Goal: Task Accomplishment & Management: Complete application form

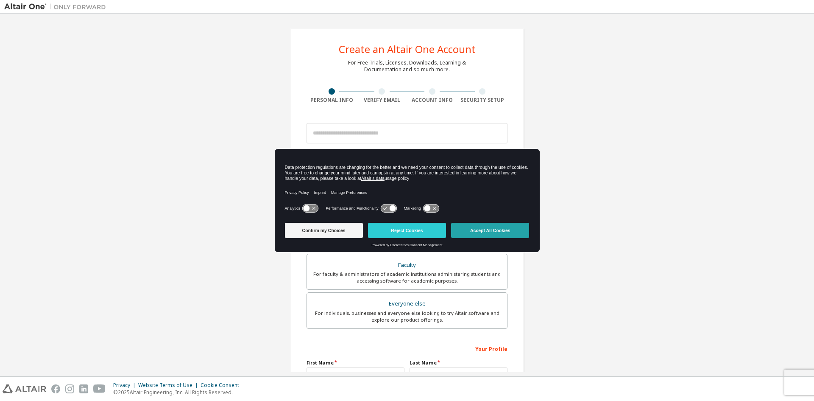
click at [475, 232] on button "Accept All Cookies" at bounding box center [490, 230] width 78 height 15
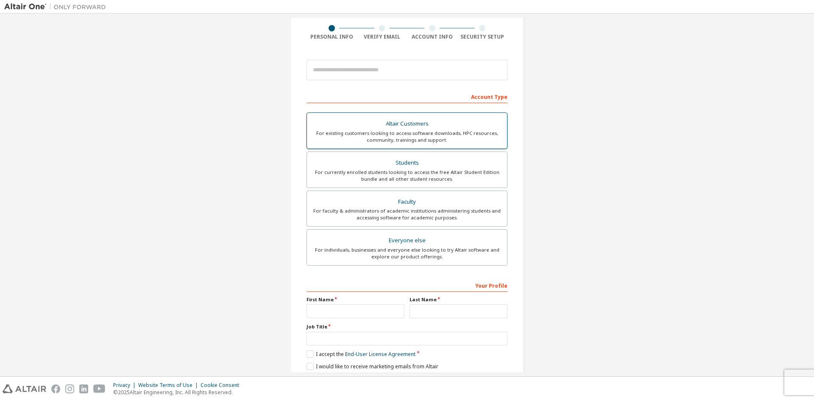
scroll to position [64, 0]
click at [413, 167] on div "Students" at bounding box center [407, 162] width 190 height 12
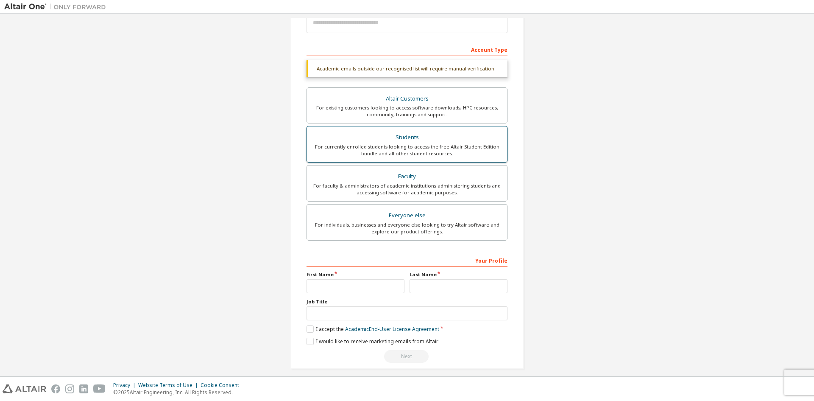
scroll to position [117, 0]
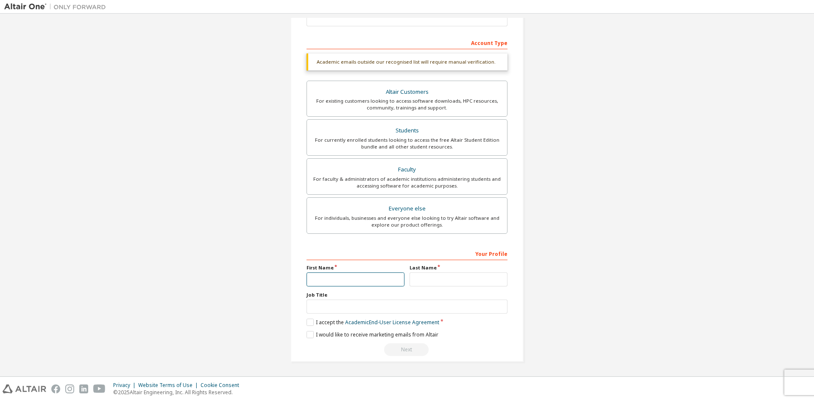
click at [329, 280] on input "text" at bounding box center [356, 279] width 98 height 14
type input "**********"
type input "*******"
click at [307, 321] on label "I accept the Academic End-User License Agreement" at bounding box center [373, 321] width 133 height 7
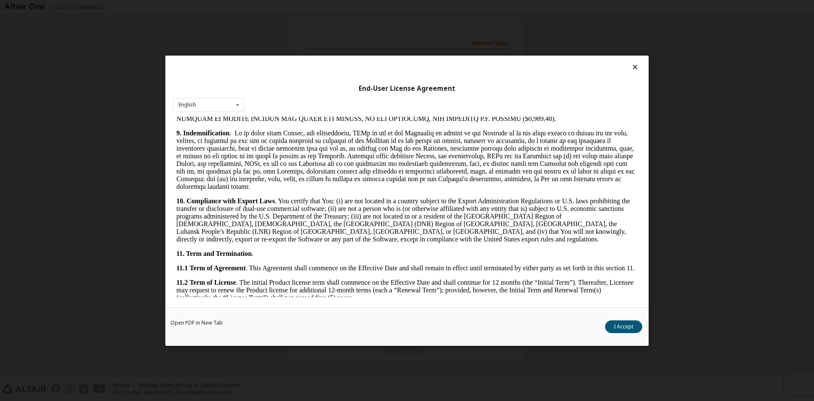
scroll to position [1273, 0]
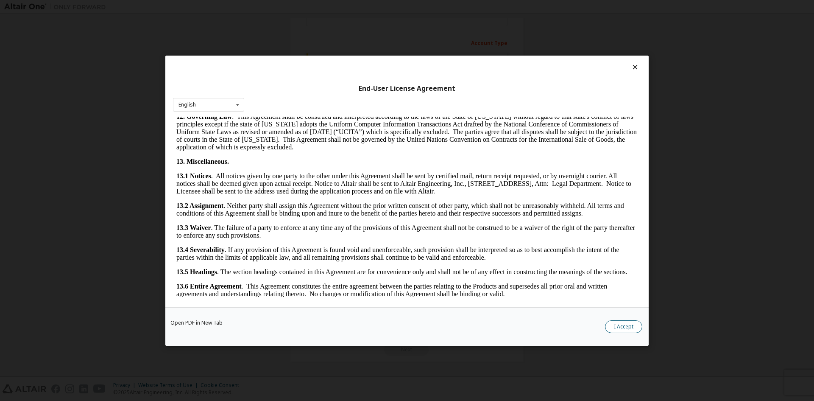
click at [623, 327] on button "I Accept" at bounding box center [623, 326] width 37 height 13
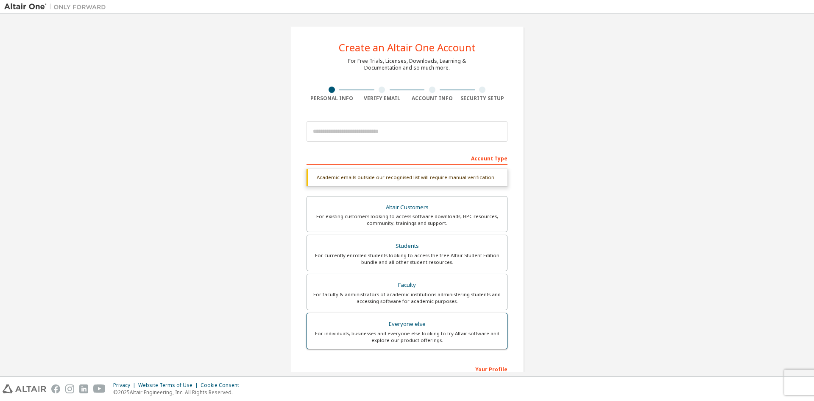
scroll to position [0, 0]
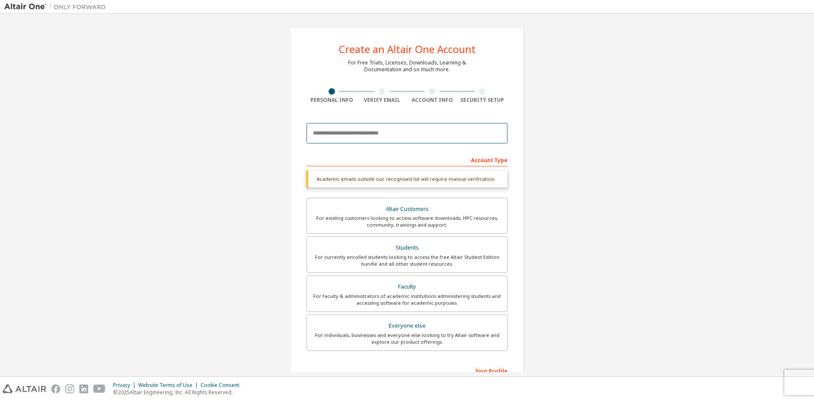
click at [407, 127] on input "email" at bounding box center [407, 133] width 201 height 20
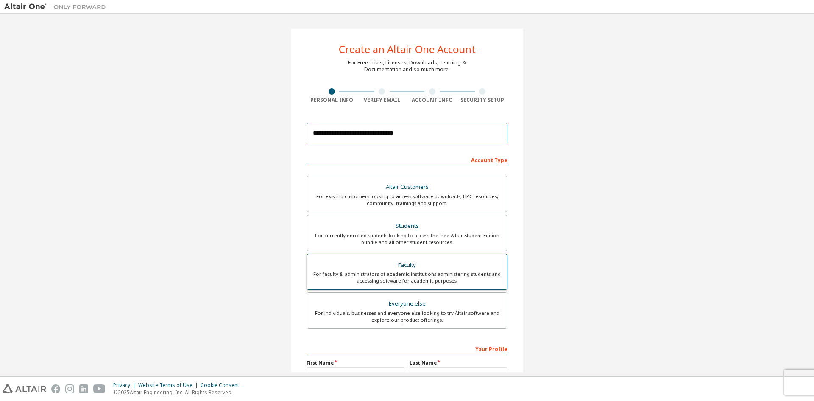
scroll to position [95, 0]
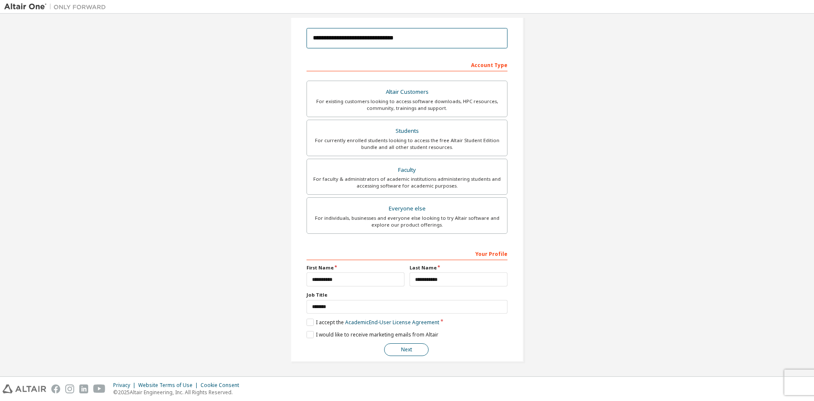
type input "**********"
click at [404, 349] on button "Next" at bounding box center [406, 349] width 45 height 13
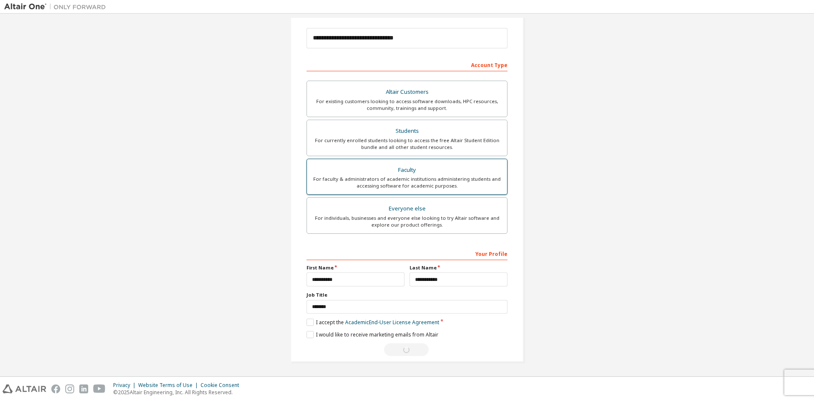
scroll to position [0, 0]
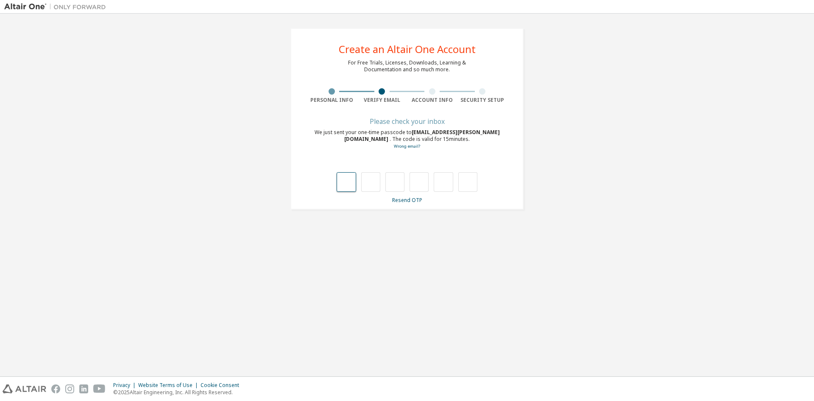
type input "*"
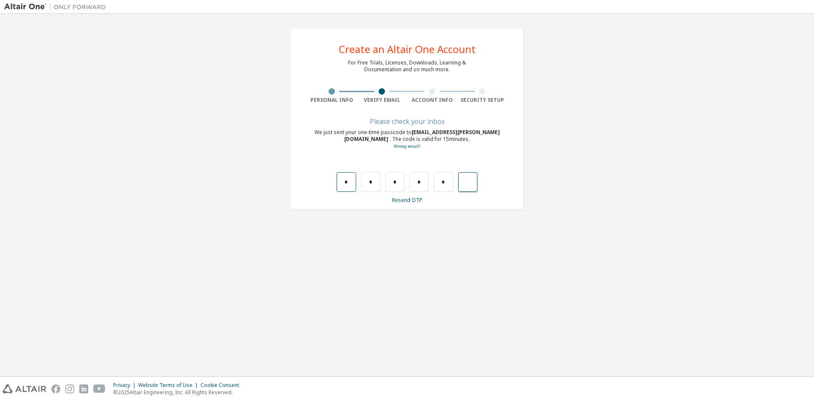
type input "*"
